Goal: Information Seeking & Learning: Learn about a topic

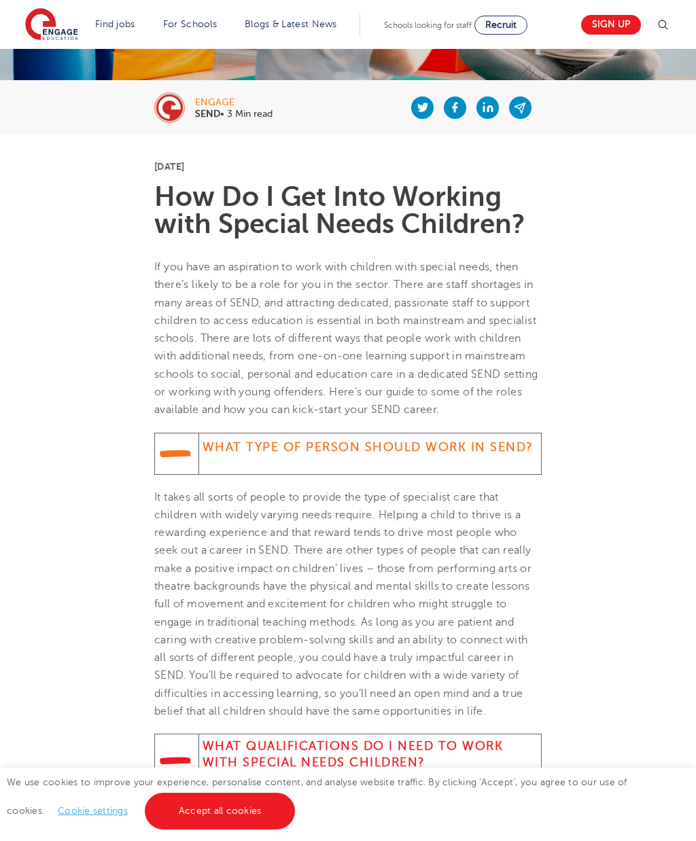
scroll to position [235, 0]
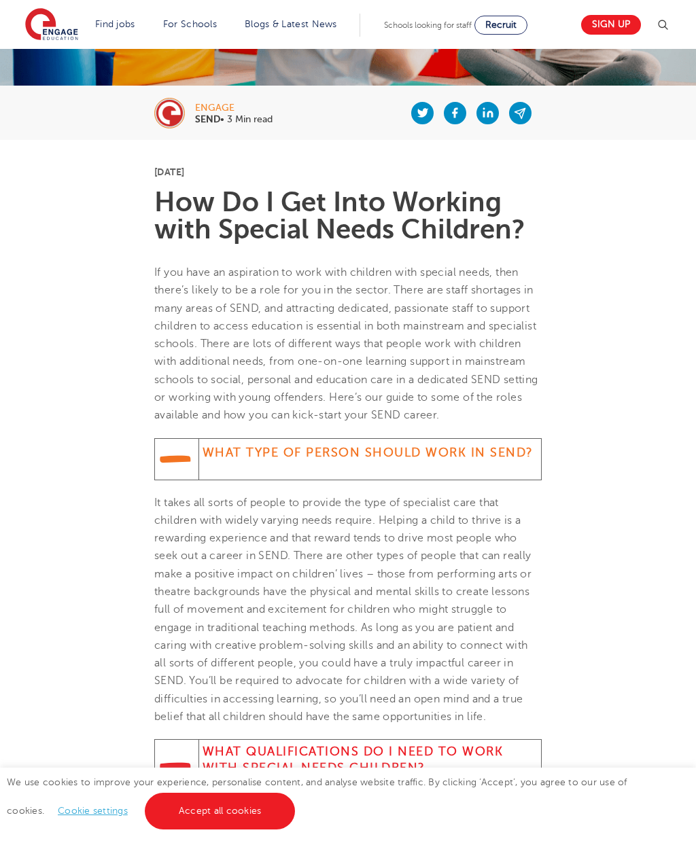
click at [517, 334] on span "If you have an aspiration to work with children with special needs, then there’…" at bounding box center [346, 343] width 384 height 155
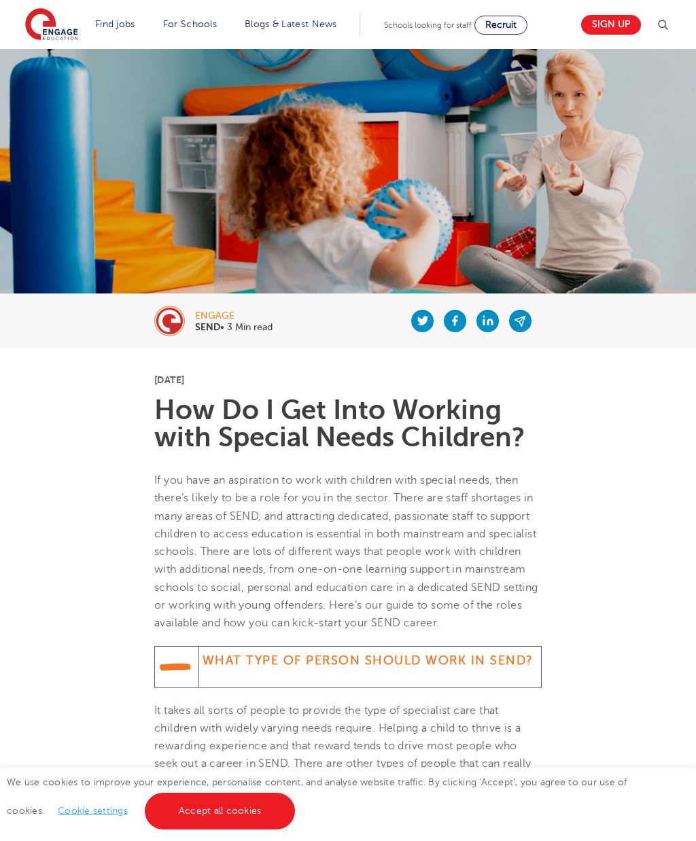
scroll to position [0, 0]
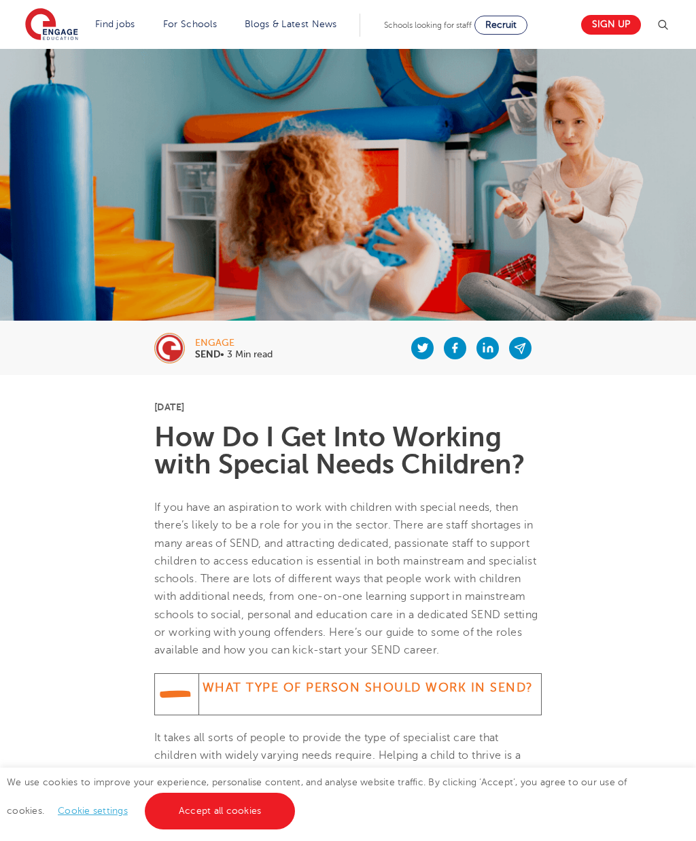
click at [220, 349] on b "SEND" at bounding box center [207, 354] width 25 height 10
click at [215, 340] on div "engage" at bounding box center [233, 343] width 77 height 10
click at [169, 357] on img at bounding box center [169, 348] width 31 height 31
click at [220, 341] on div "engage" at bounding box center [233, 343] width 77 height 10
